Goal: Task Accomplishment & Management: Use online tool/utility

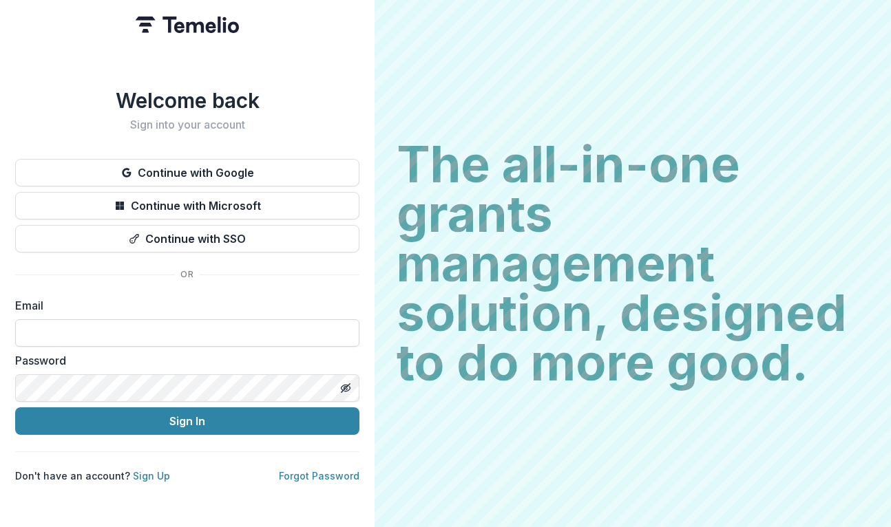
click at [70, 330] on input at bounding box center [187, 333] width 344 height 28
type input "**********"
click at [15, 407] on button "Sign In" at bounding box center [187, 421] width 344 height 28
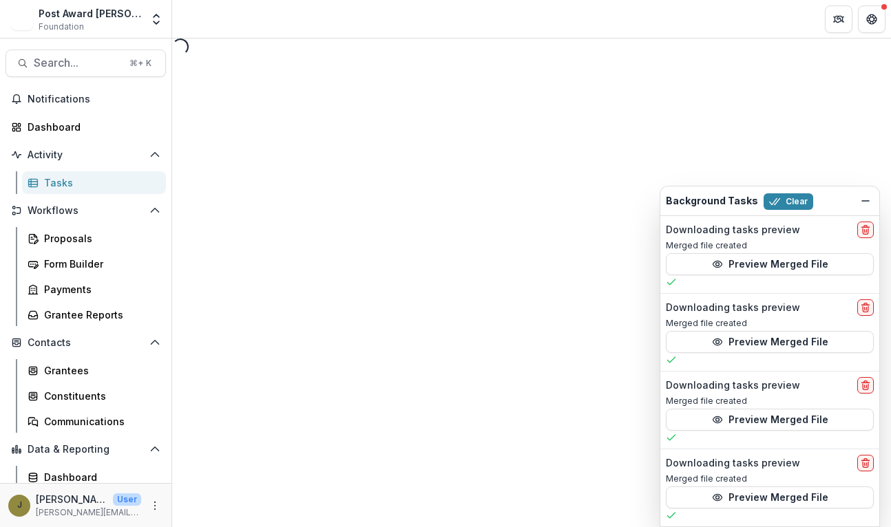
select select "********"
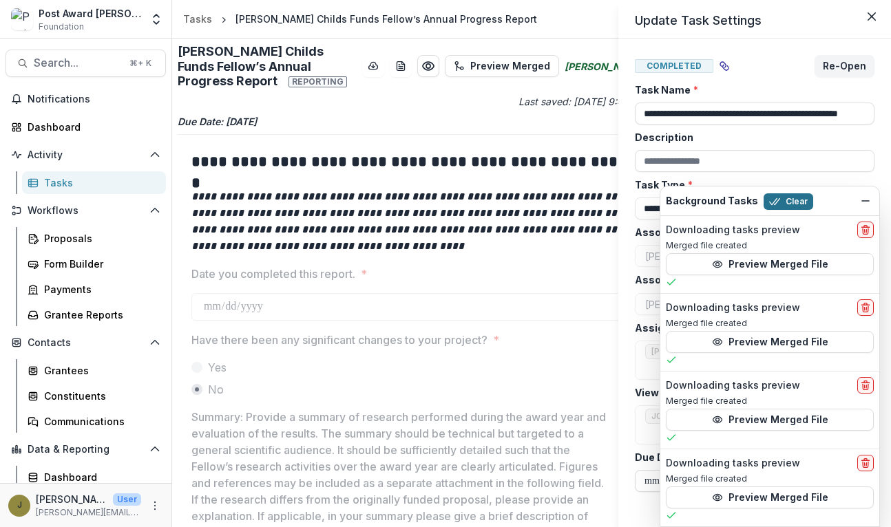
click at [775, 202] on button "Clear" at bounding box center [788, 201] width 50 height 17
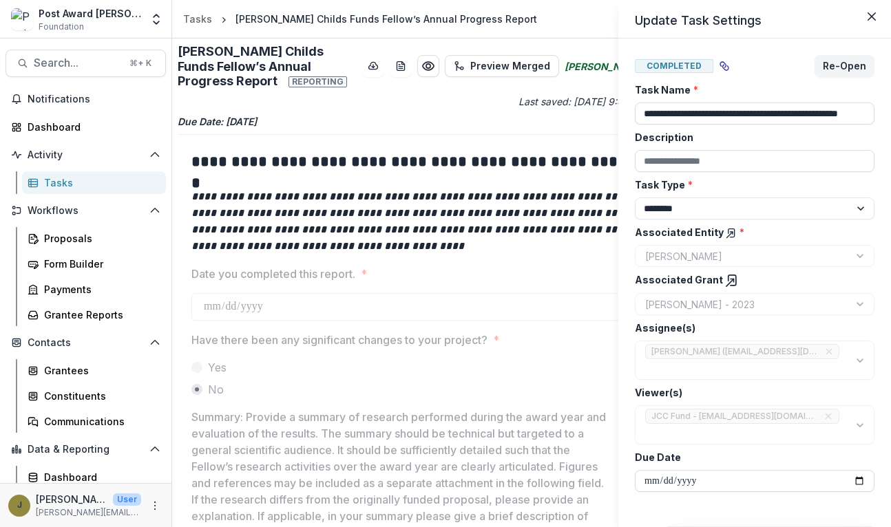
click at [79, 316] on div "**********" at bounding box center [445, 263] width 891 height 527
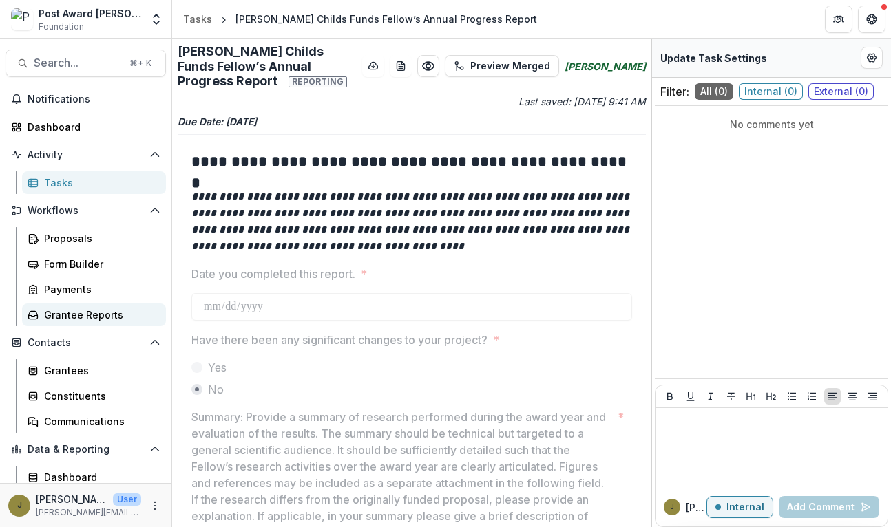
click at [71, 315] on div "Grantee Reports" at bounding box center [99, 315] width 111 height 14
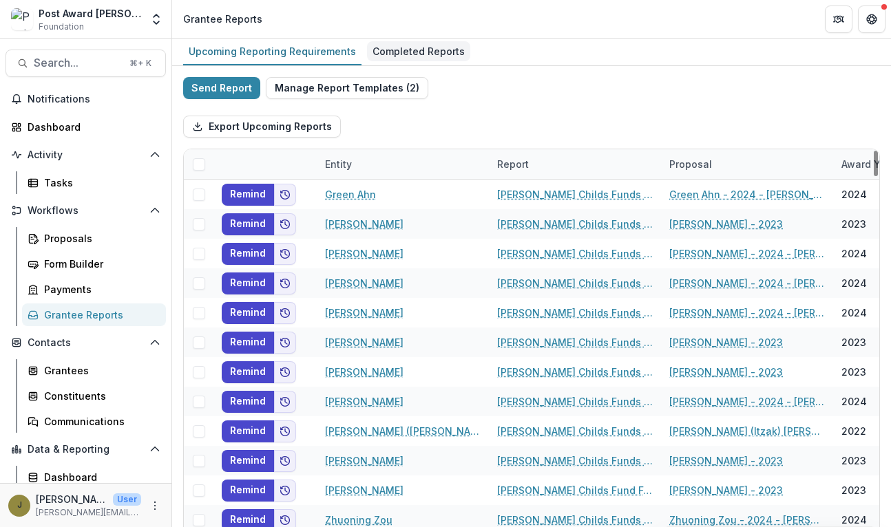
click at [416, 47] on div "Completed Reports" at bounding box center [418, 51] width 103 height 20
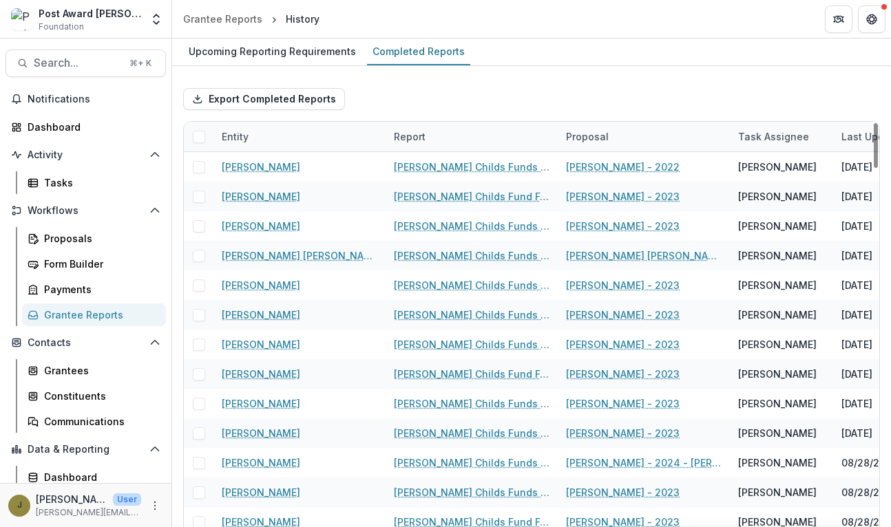
click at [527, 109] on div "Export Completed Reports" at bounding box center [531, 99] width 697 height 44
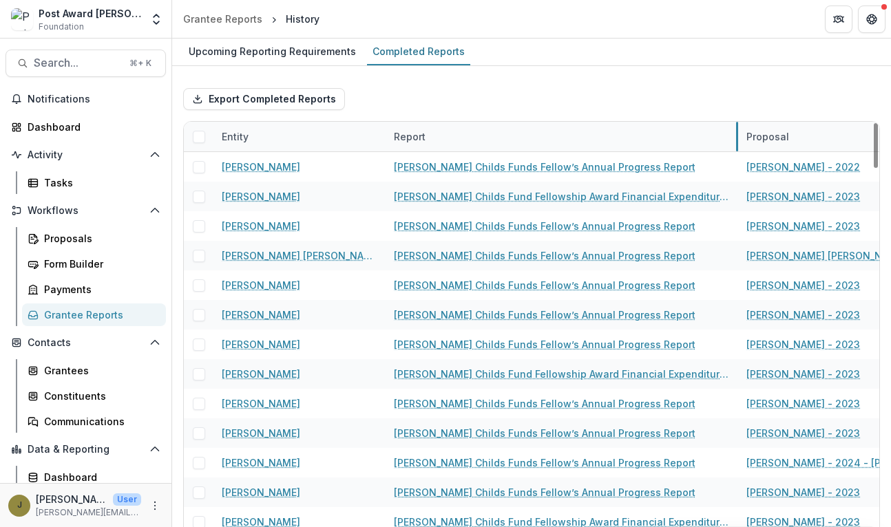
drag, startPoint x: 556, startPoint y: 140, endPoint x: 752, endPoint y: 142, distance: 196.2
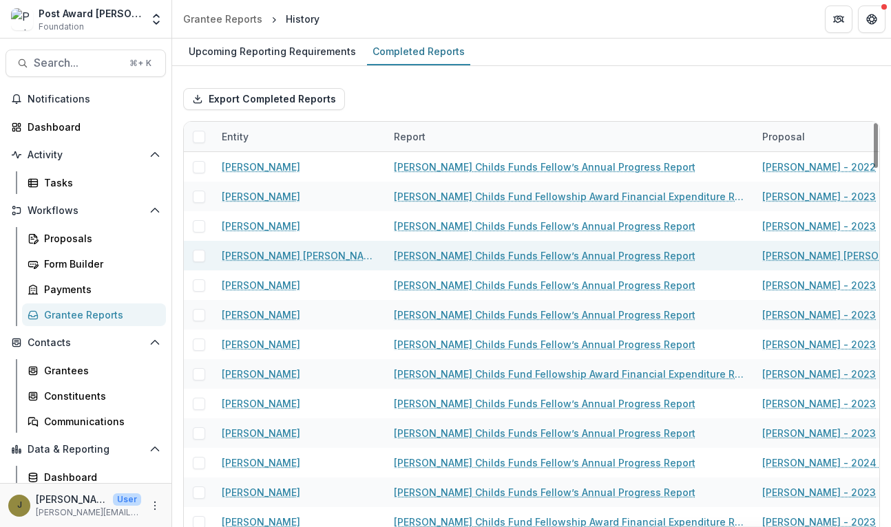
click at [566, 256] on link "[PERSON_NAME] Childs Funds Fellow’s Annual Progress Report" at bounding box center [544, 255] width 301 height 14
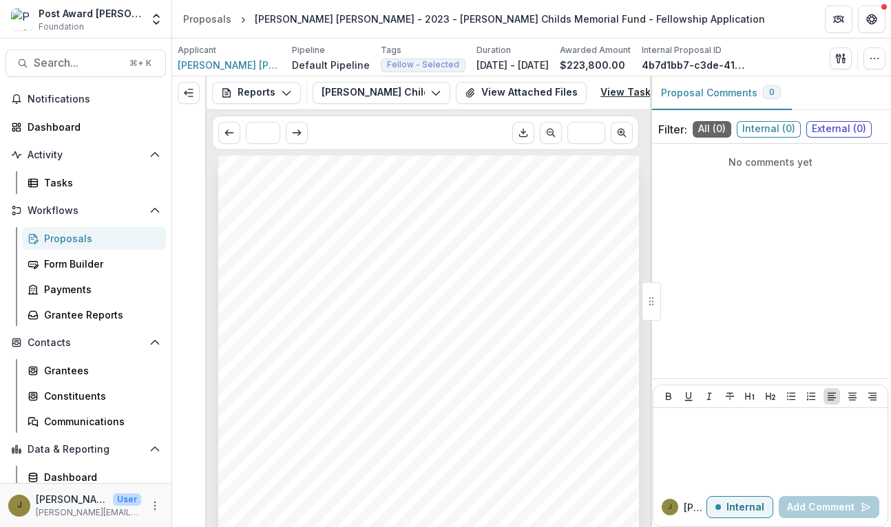
click at [613, 91] on link "View Task" at bounding box center [633, 93] width 83 height 22
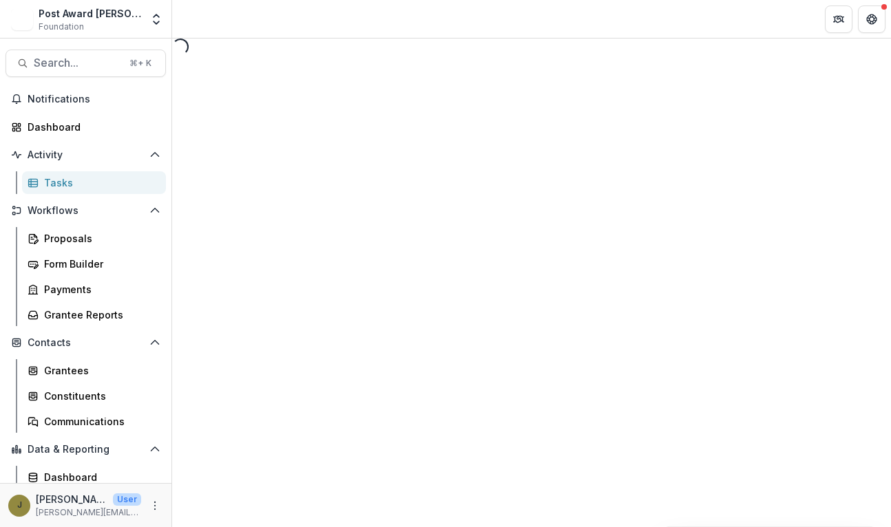
select select "********"
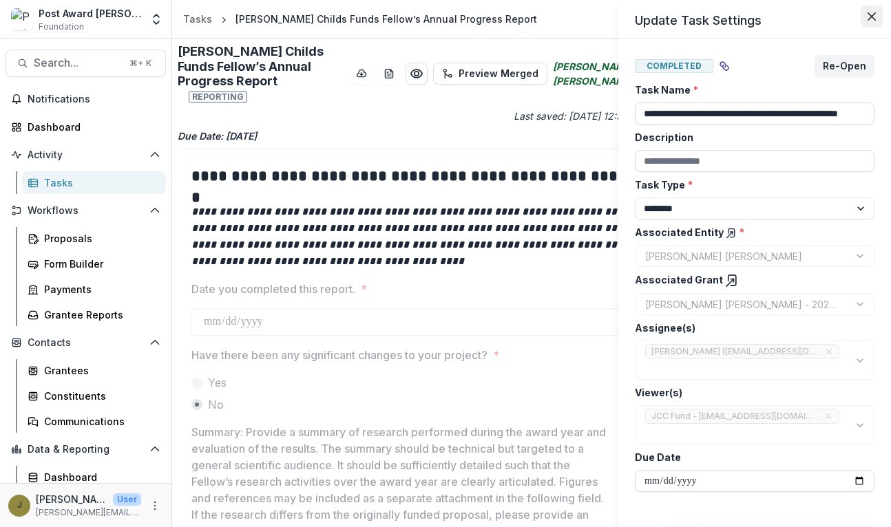
click at [868, 16] on icon "Close" at bounding box center [871, 16] width 8 height 8
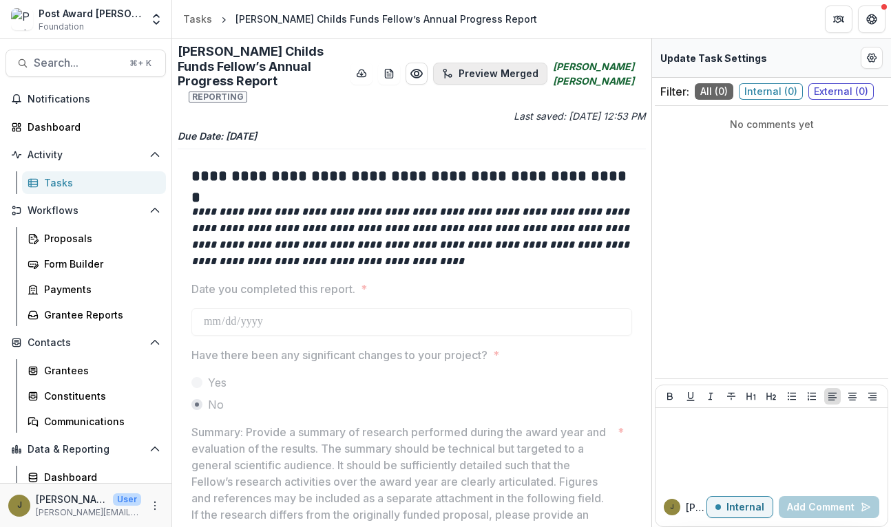
click at [518, 67] on button "Preview Merged" at bounding box center [490, 74] width 114 height 22
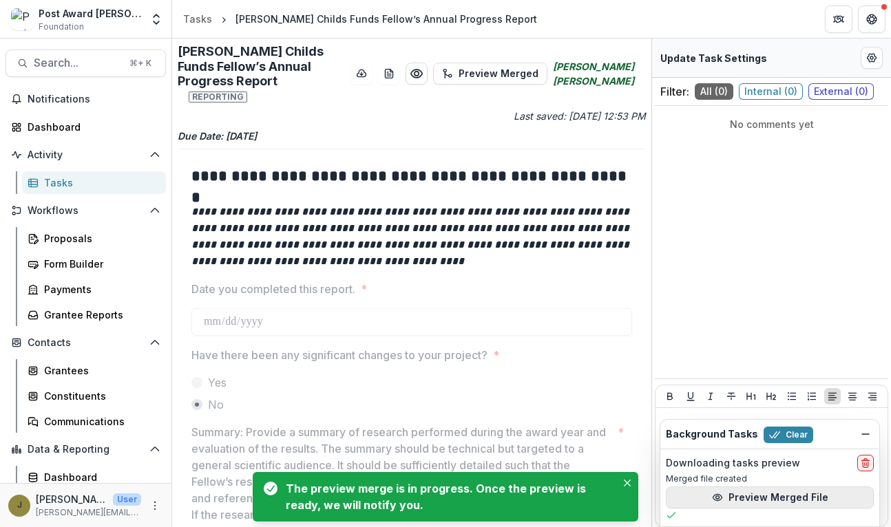
click at [731, 497] on button "Preview Merged File" at bounding box center [770, 498] width 208 height 22
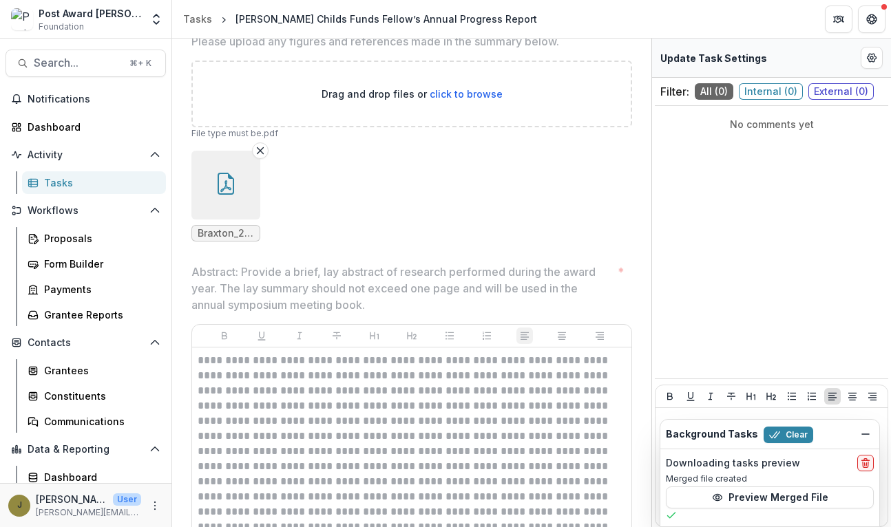
scroll to position [2052, 0]
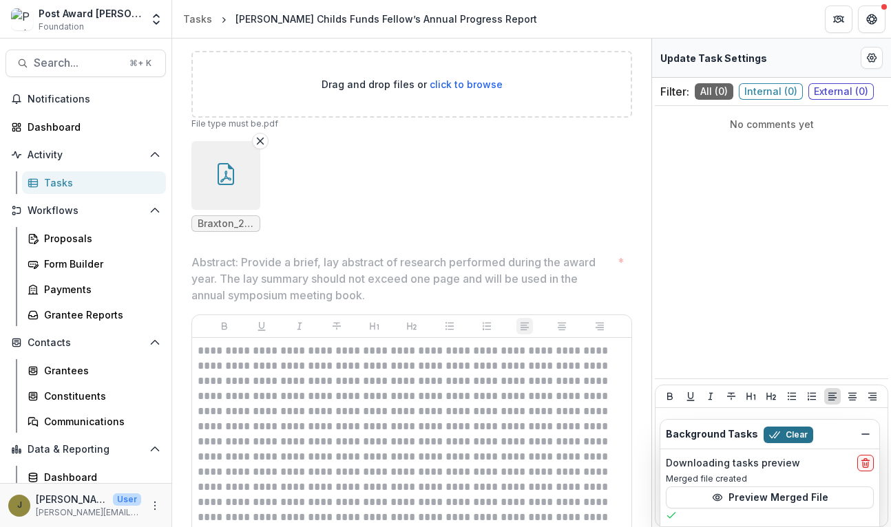
click at [801, 437] on button "Clear" at bounding box center [788, 435] width 50 height 17
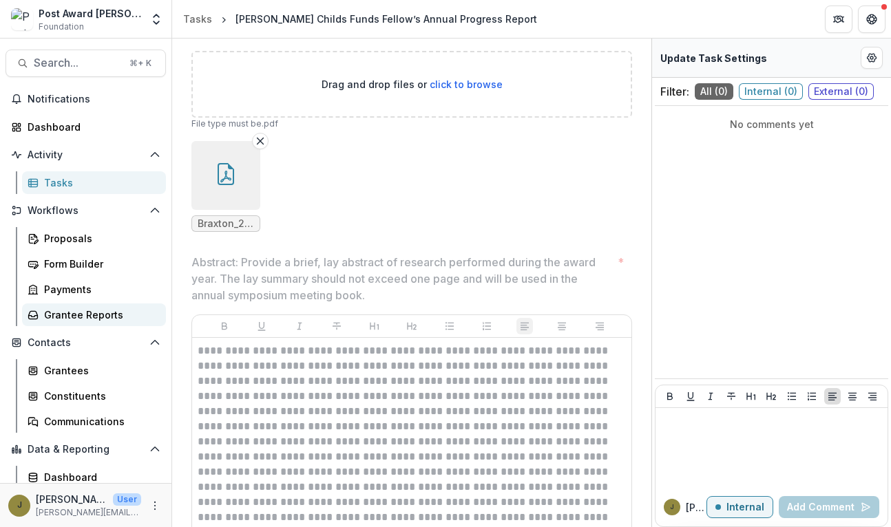
click at [83, 310] on div "Grantee Reports" at bounding box center [99, 315] width 111 height 14
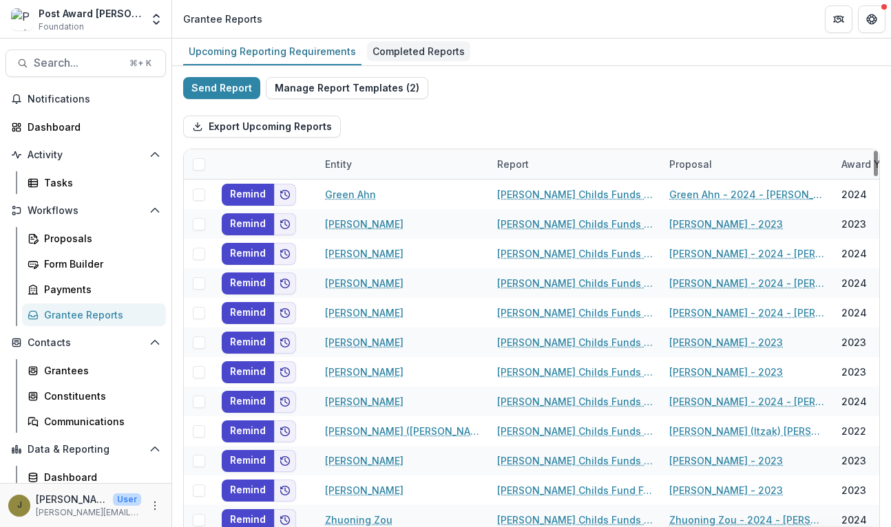
click at [395, 55] on div "Completed Reports" at bounding box center [418, 51] width 103 height 20
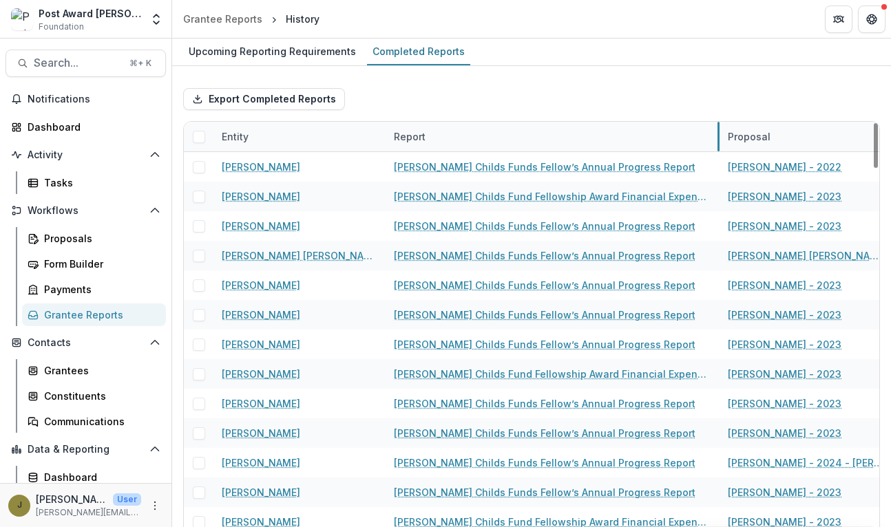
drag, startPoint x: 555, startPoint y: 134, endPoint x: 717, endPoint y: 138, distance: 161.8
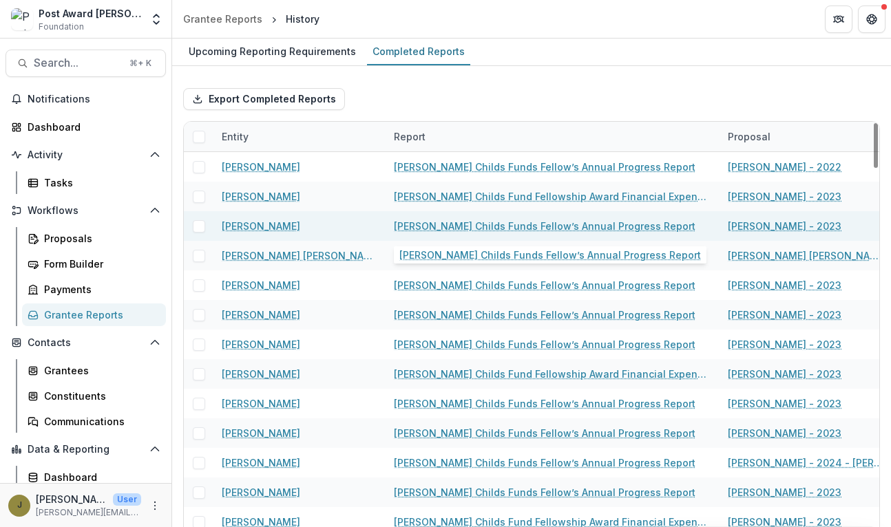
click at [434, 223] on link "[PERSON_NAME] Childs Funds Fellow’s Annual Progress Report" at bounding box center [544, 226] width 301 height 14
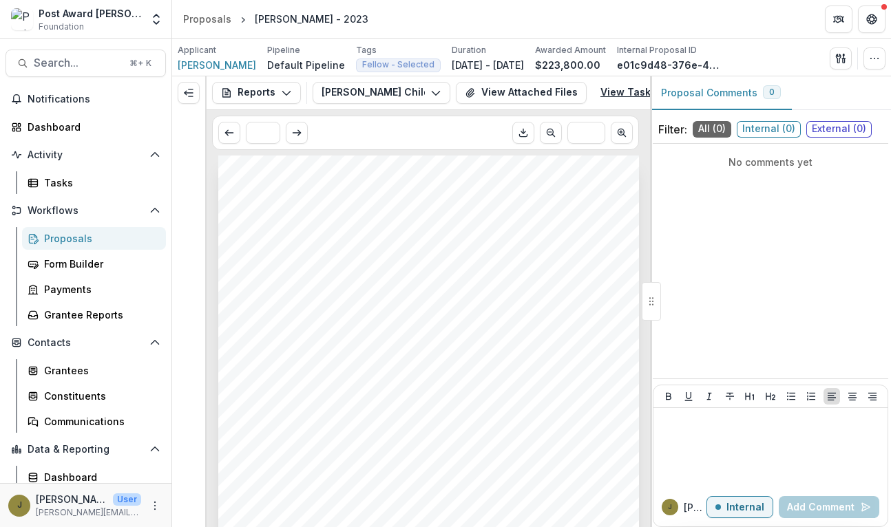
click at [620, 94] on link "View Task" at bounding box center [633, 93] width 83 height 22
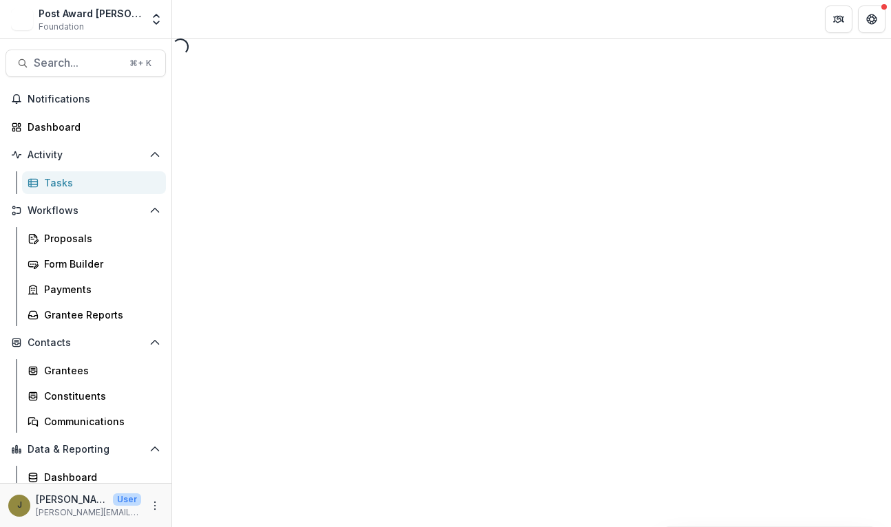
select select "********"
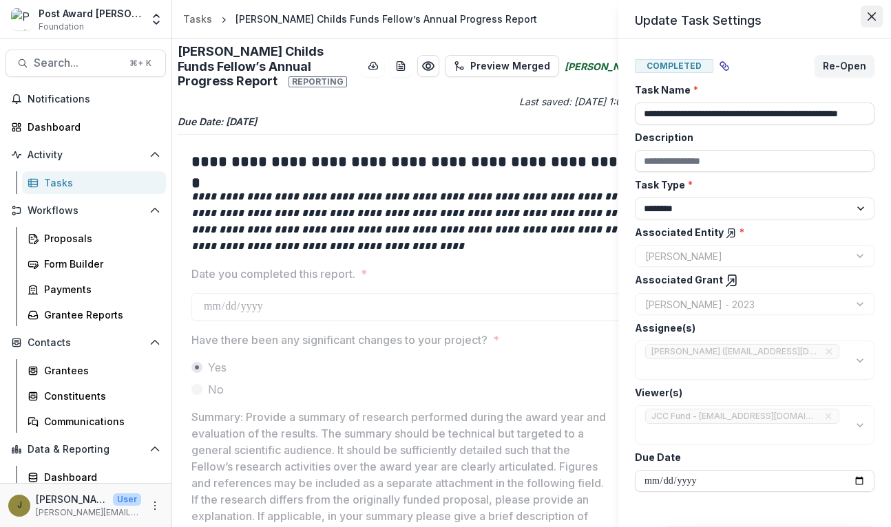
click at [876, 21] on button "Close" at bounding box center [871, 17] width 22 height 22
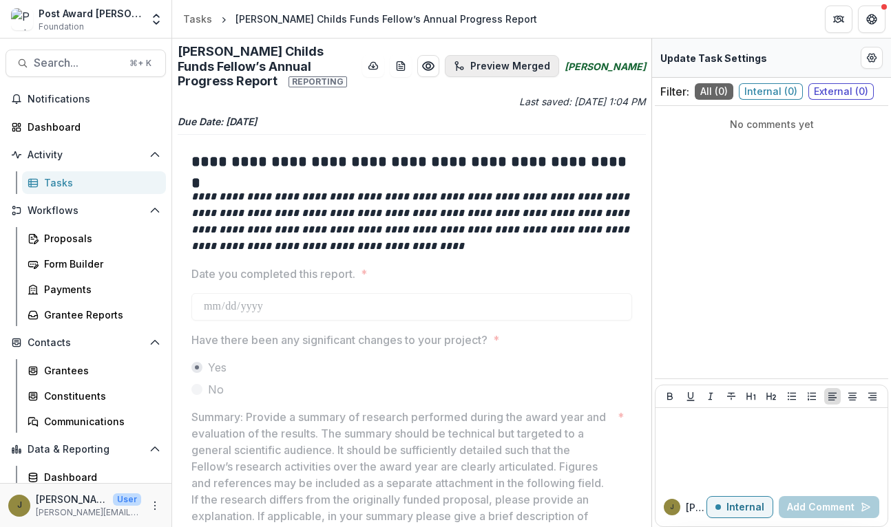
click at [559, 61] on button "Preview Merged" at bounding box center [502, 66] width 114 height 22
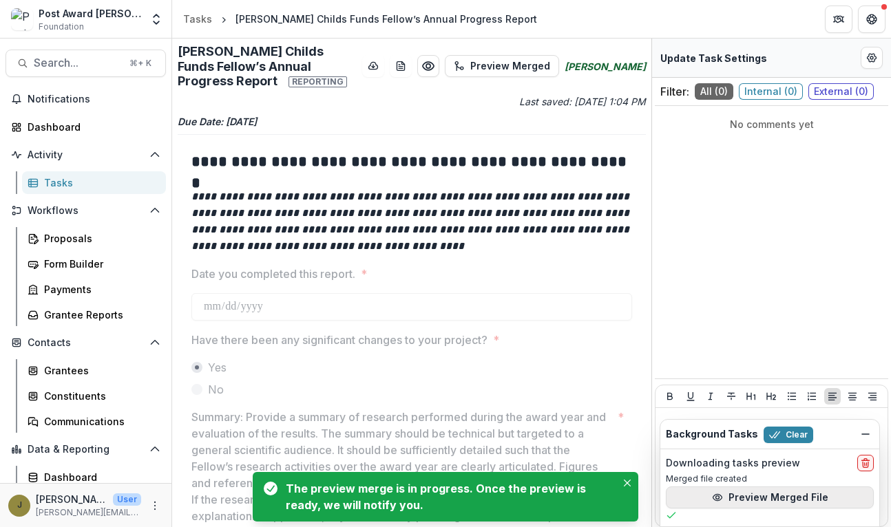
click at [716, 499] on icon "button" at bounding box center [716, 497] width 9 height 6
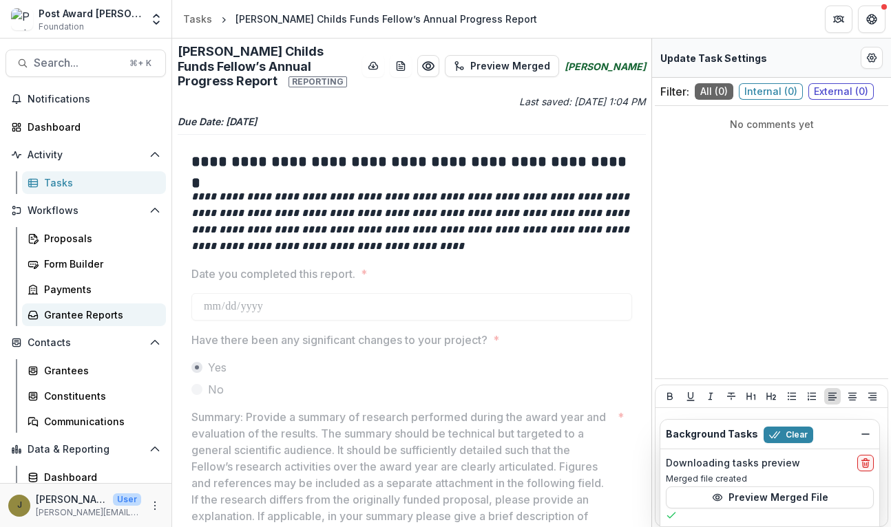
click at [82, 317] on div "Grantee Reports" at bounding box center [99, 315] width 111 height 14
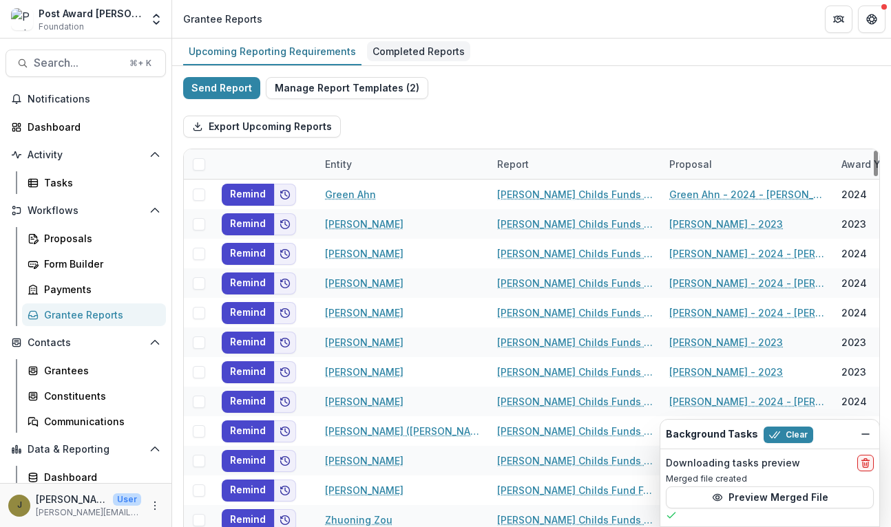
click at [379, 49] on div "Completed Reports" at bounding box center [418, 51] width 103 height 20
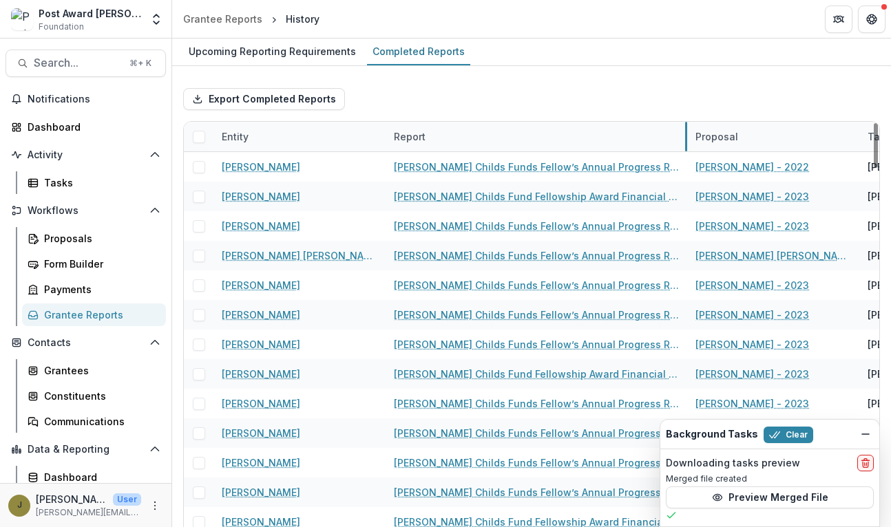
drag, startPoint x: 557, startPoint y: 134, endPoint x: 686, endPoint y: 132, distance: 129.4
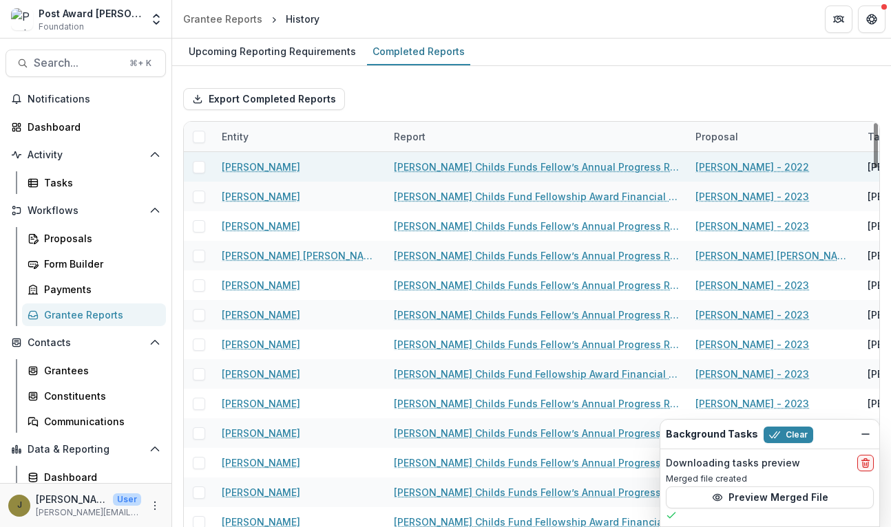
click at [538, 165] on link "[PERSON_NAME] Childs Funds Fellow’s Annual Progress Report" at bounding box center [536, 167] width 285 height 14
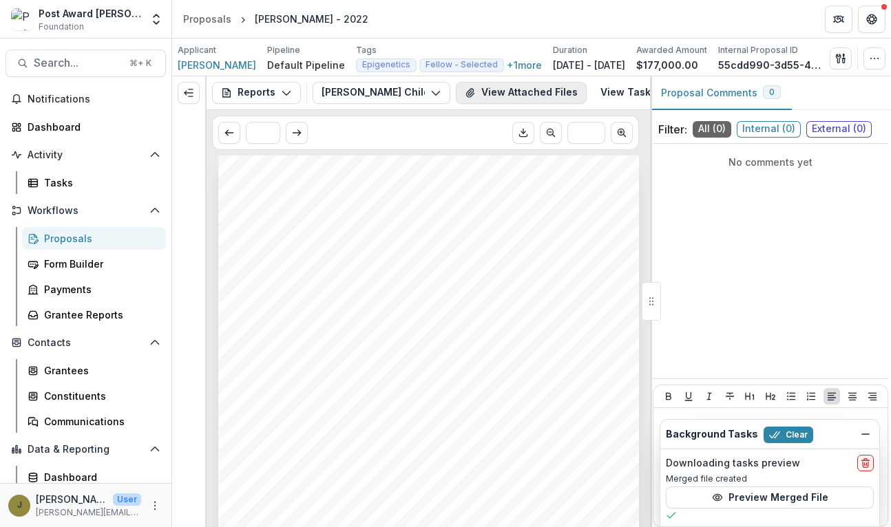
click at [511, 94] on button "View Attached Files" at bounding box center [521, 93] width 131 height 22
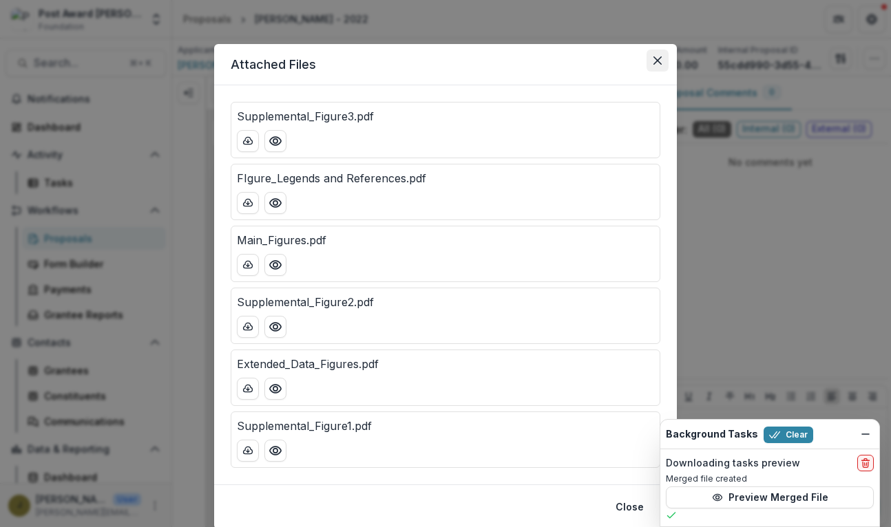
click at [648, 61] on button "Close" at bounding box center [657, 61] width 22 height 22
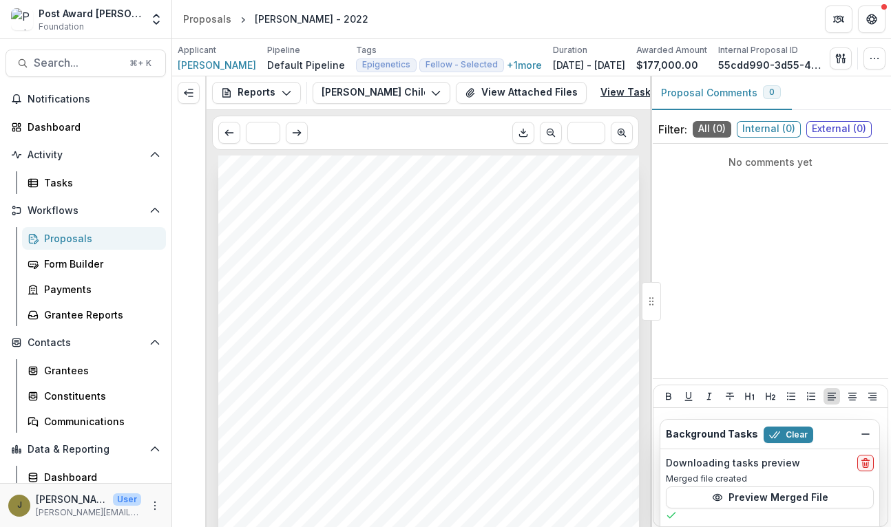
click at [618, 96] on link "View Task" at bounding box center [633, 93] width 83 height 22
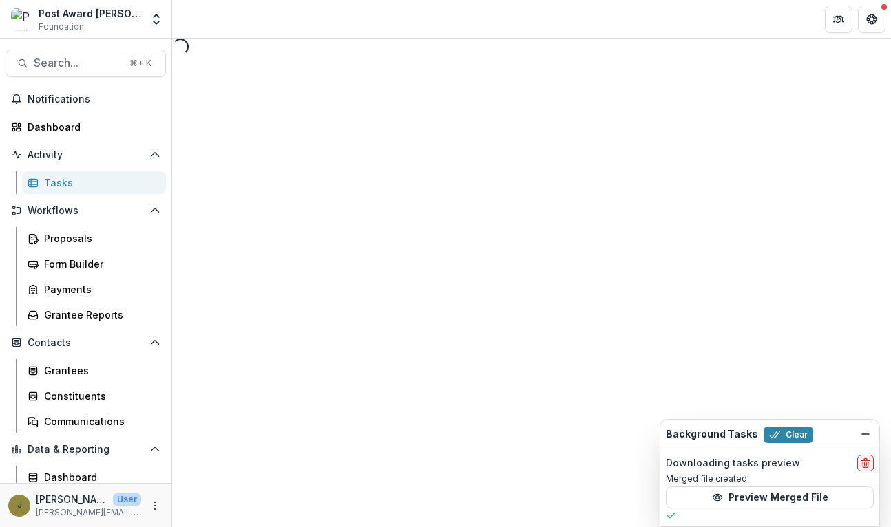
select select "********"
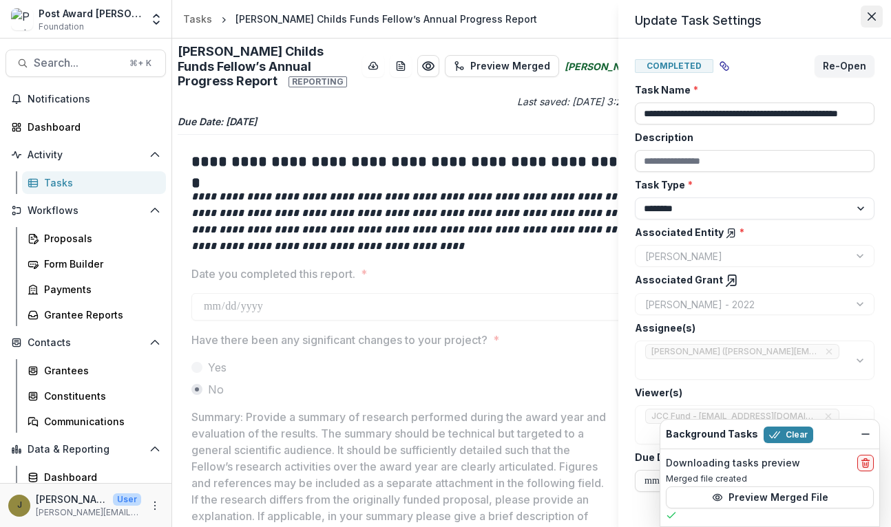
click at [865, 16] on button "Close" at bounding box center [871, 17] width 22 height 22
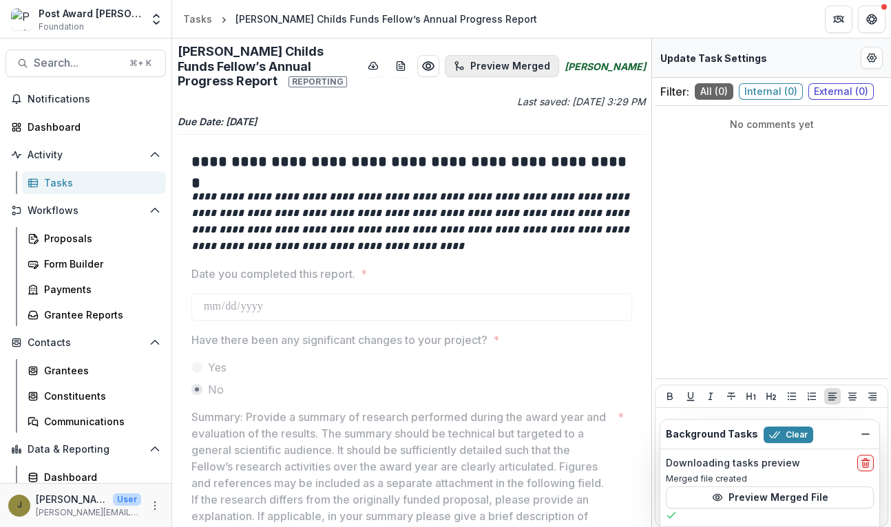
click at [543, 65] on button "Preview Merged" at bounding box center [502, 66] width 114 height 22
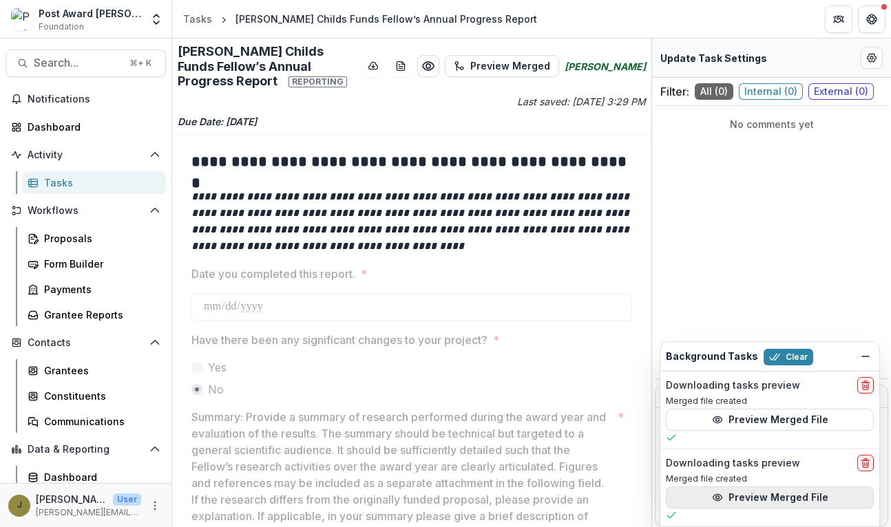
click at [741, 496] on button "Preview Merged File" at bounding box center [770, 498] width 208 height 22
click at [73, 311] on div "Grantee Reports" at bounding box center [99, 315] width 111 height 14
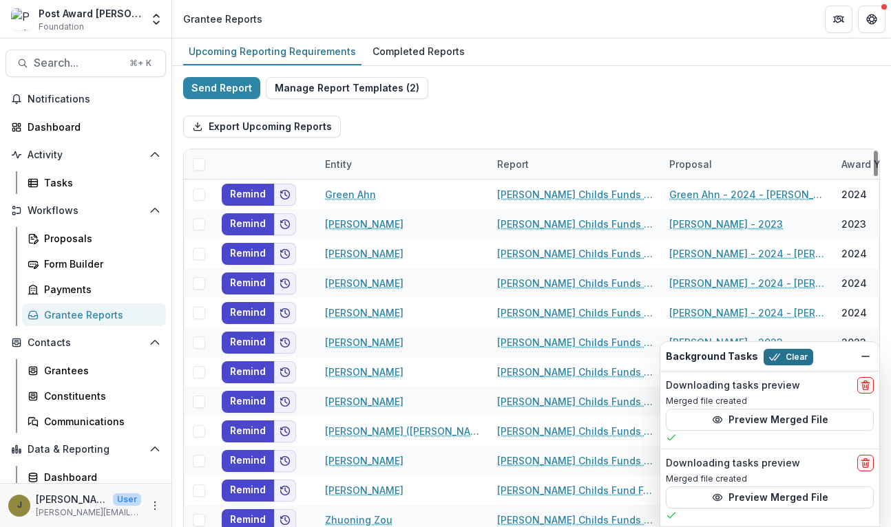
click at [794, 357] on button "Clear" at bounding box center [788, 357] width 50 height 17
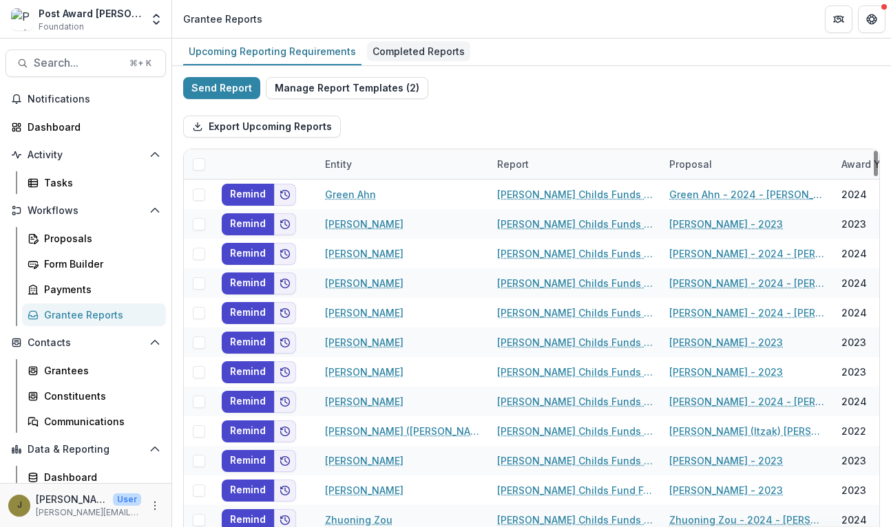
click at [414, 48] on div "Completed Reports" at bounding box center [418, 51] width 103 height 20
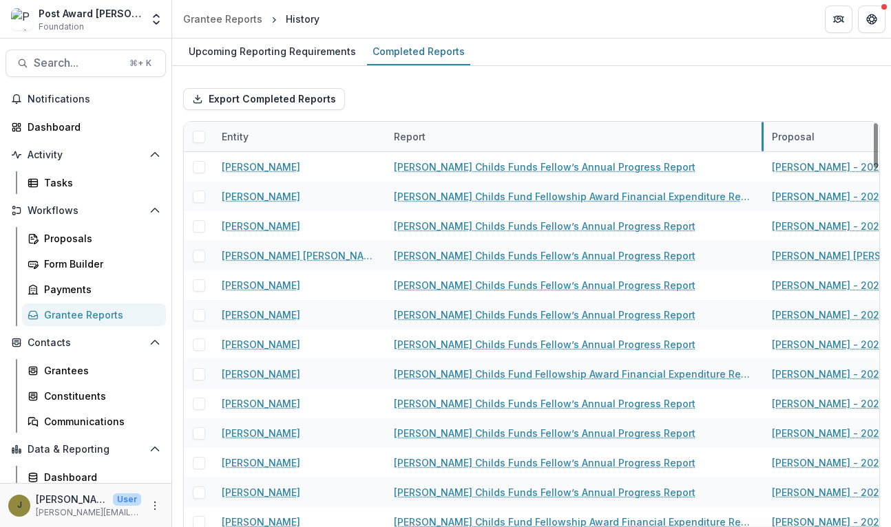
drag, startPoint x: 557, startPoint y: 133, endPoint x: 763, endPoint y: 133, distance: 205.8
